Goal: Complete application form

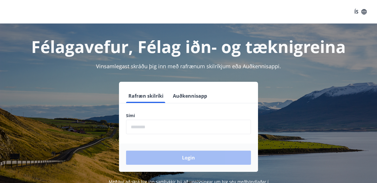
click at [138, 129] on input "phone" at bounding box center [188, 127] width 125 height 14
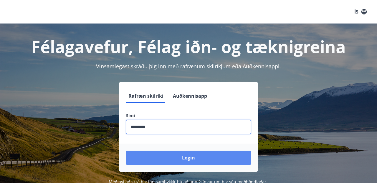
type input "********"
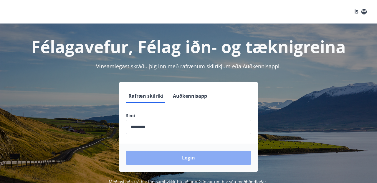
click at [157, 157] on button "Login" at bounding box center [188, 158] width 125 height 14
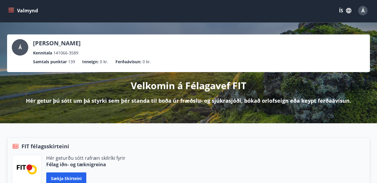
scroll to position [1, 0]
click at [13, 12] on icon "menu" at bounding box center [11, 12] width 5 height 1
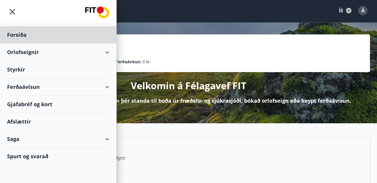
click at [19, 44] on div "Styrkir" at bounding box center [58, 34] width 102 height 17
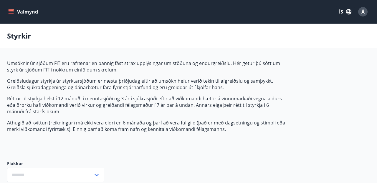
type input "***"
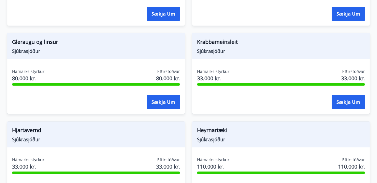
scroll to position [331, 0]
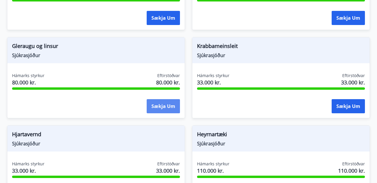
click at [162, 109] on button "Sækja um" at bounding box center [163, 106] width 33 height 14
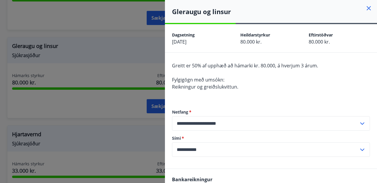
scroll to position [0, 0]
click at [124, 66] on div at bounding box center [188, 91] width 377 height 183
